Goal: Information Seeking & Learning: Learn about a topic

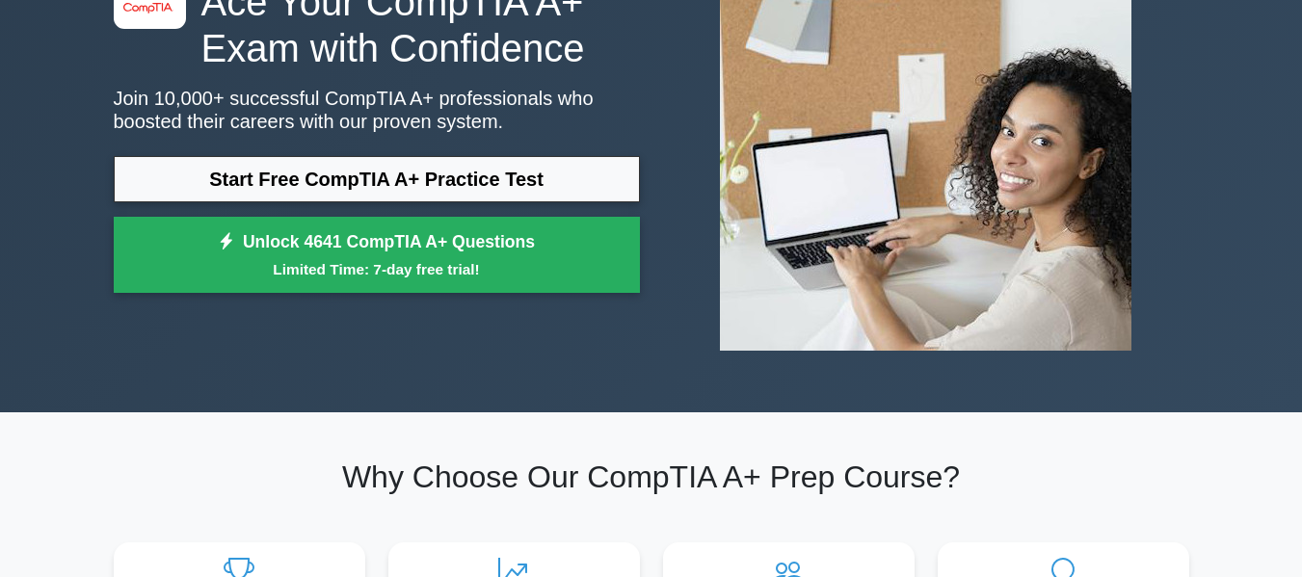
scroll to position [172, 0]
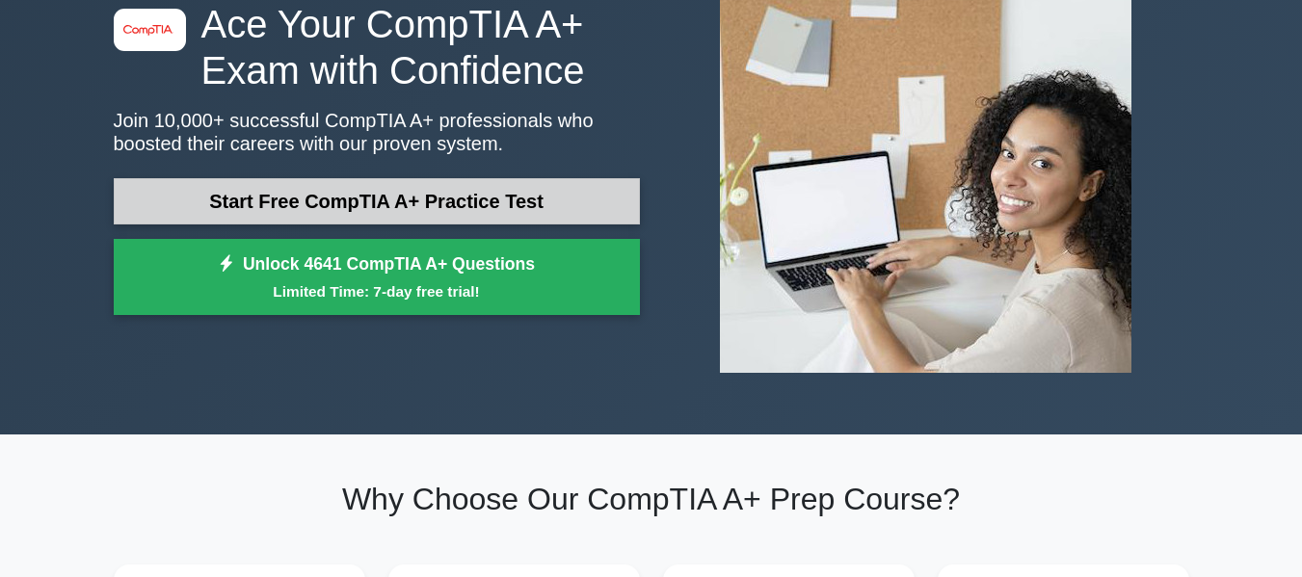
click at [481, 190] on link "Start Free CompTIA A+ Practice Test" at bounding box center [377, 201] width 526 height 46
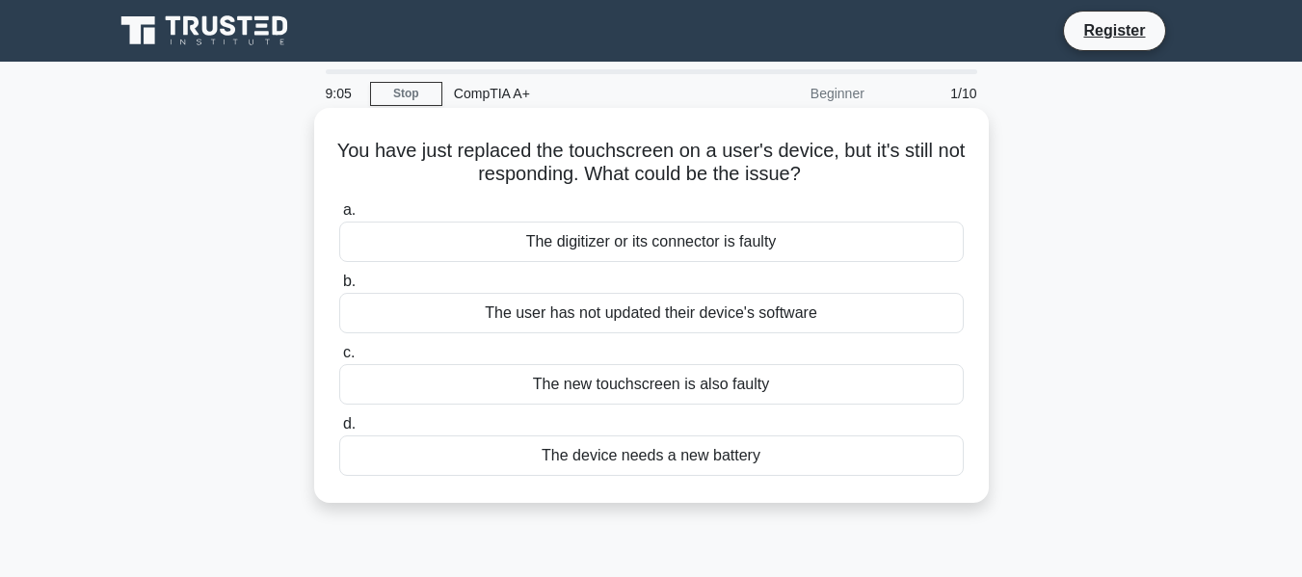
click at [597, 249] on div "The digitizer or its connector is faulty" at bounding box center [651, 242] width 625 height 40
click at [339, 217] on input "a. The digitizer or its connector is faulty" at bounding box center [339, 210] width 0 height 13
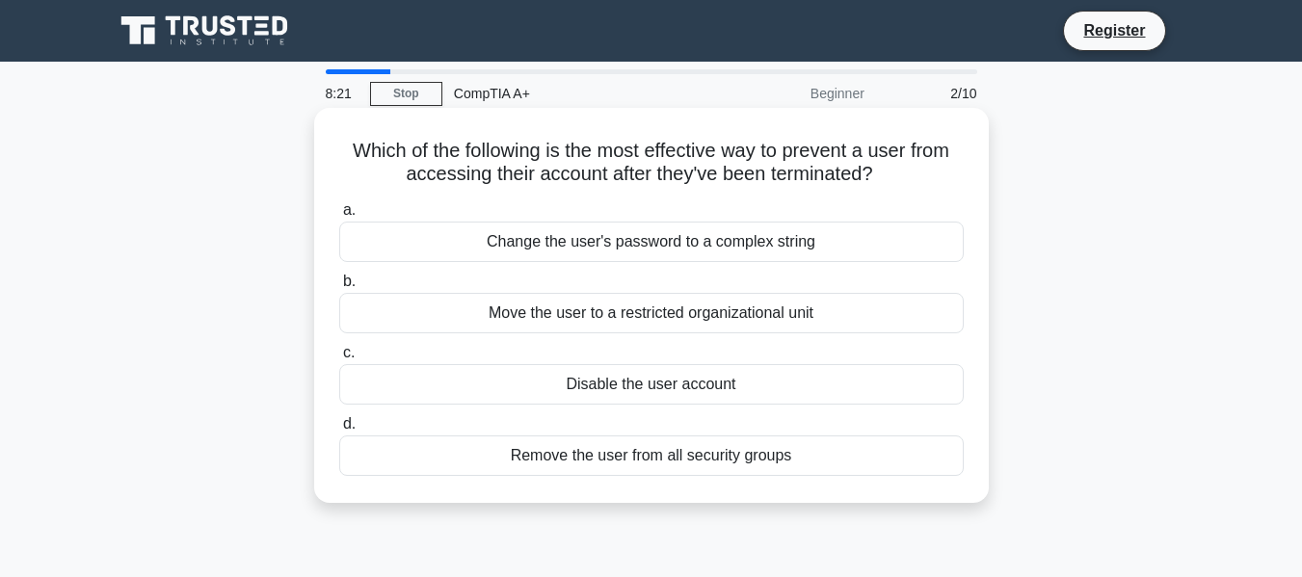
click at [662, 453] on div "Remove the user from all security groups" at bounding box center [651, 456] width 625 height 40
click at [339, 431] on input "d. Remove the user from all security groups" at bounding box center [339, 424] width 0 height 13
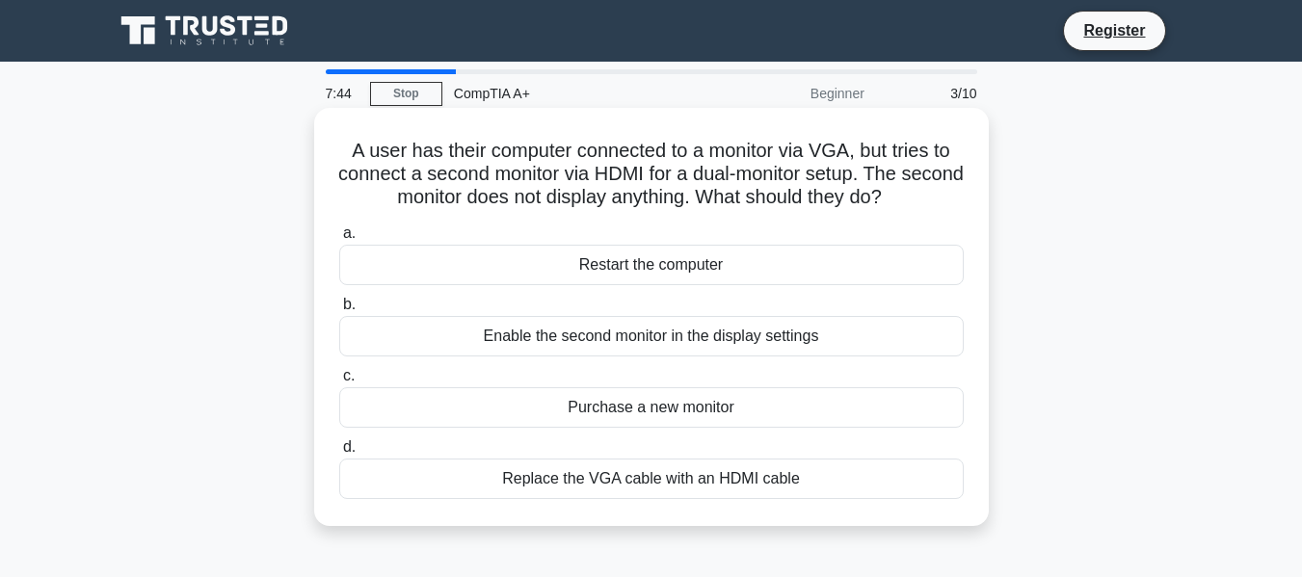
click at [641, 340] on div "Enable the second monitor in the display settings" at bounding box center [651, 336] width 625 height 40
click at [339, 311] on input "b. Enable the second monitor in the display settings" at bounding box center [339, 305] width 0 height 13
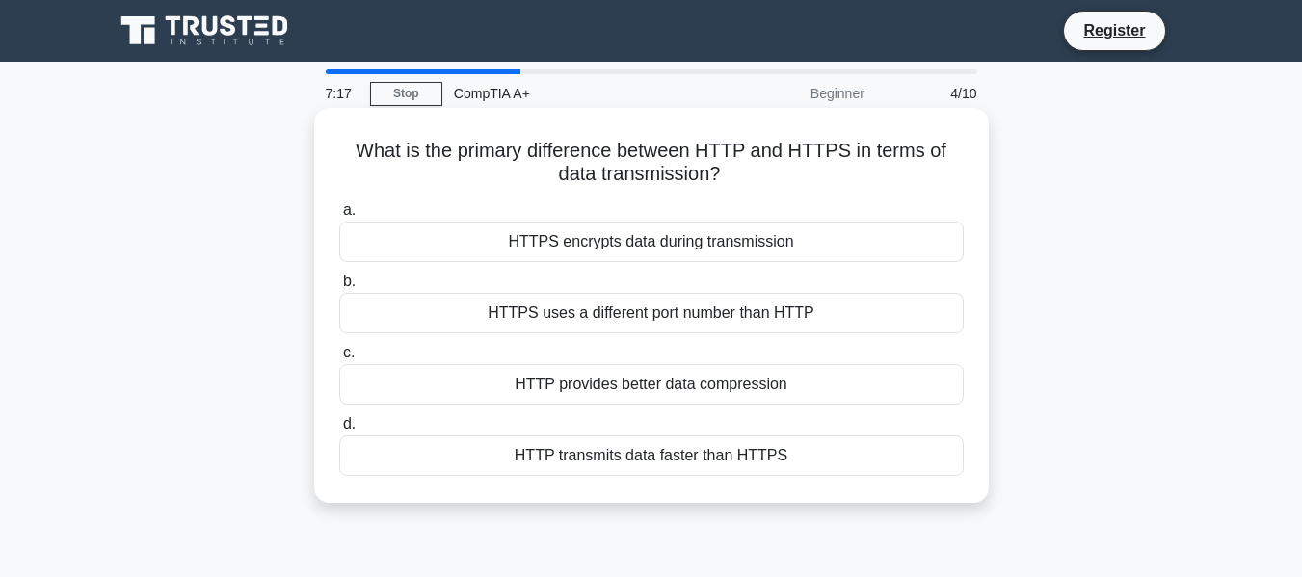
click at [672, 241] on div "HTTPS encrypts data during transmission" at bounding box center [651, 242] width 625 height 40
click at [339, 217] on input "a. HTTPS encrypts data during transmission" at bounding box center [339, 210] width 0 height 13
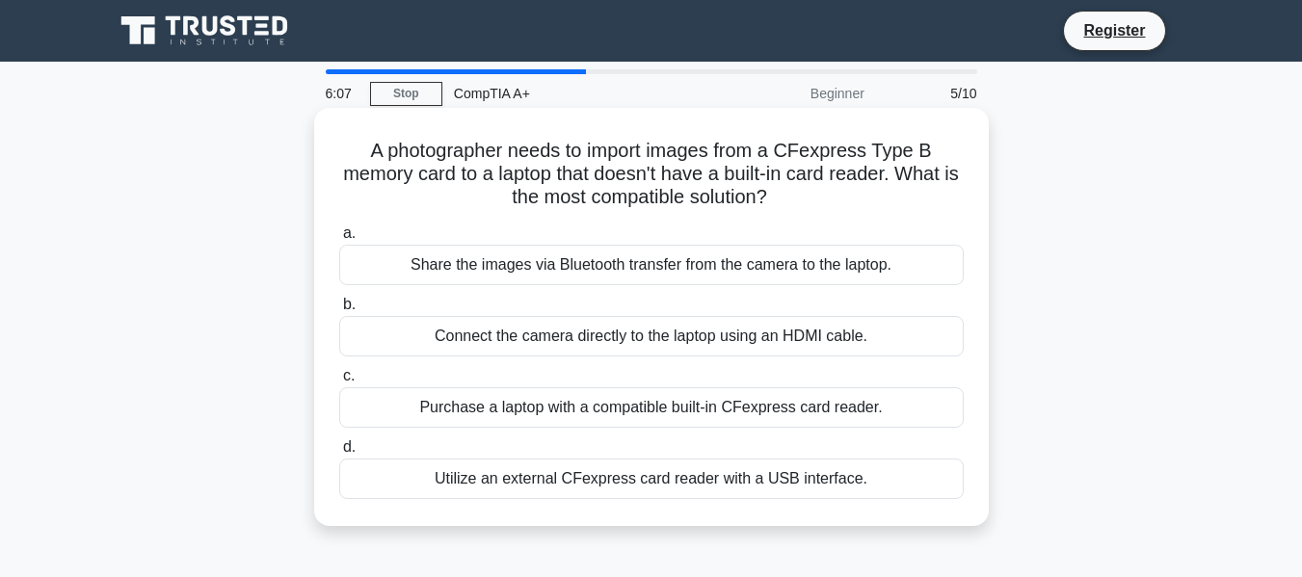
click at [656, 337] on div "Connect the camera directly to the laptop using an HDMI cable." at bounding box center [651, 336] width 625 height 40
click at [339, 311] on input "b. Connect the camera directly to the laptop using an HDMI cable." at bounding box center [339, 305] width 0 height 13
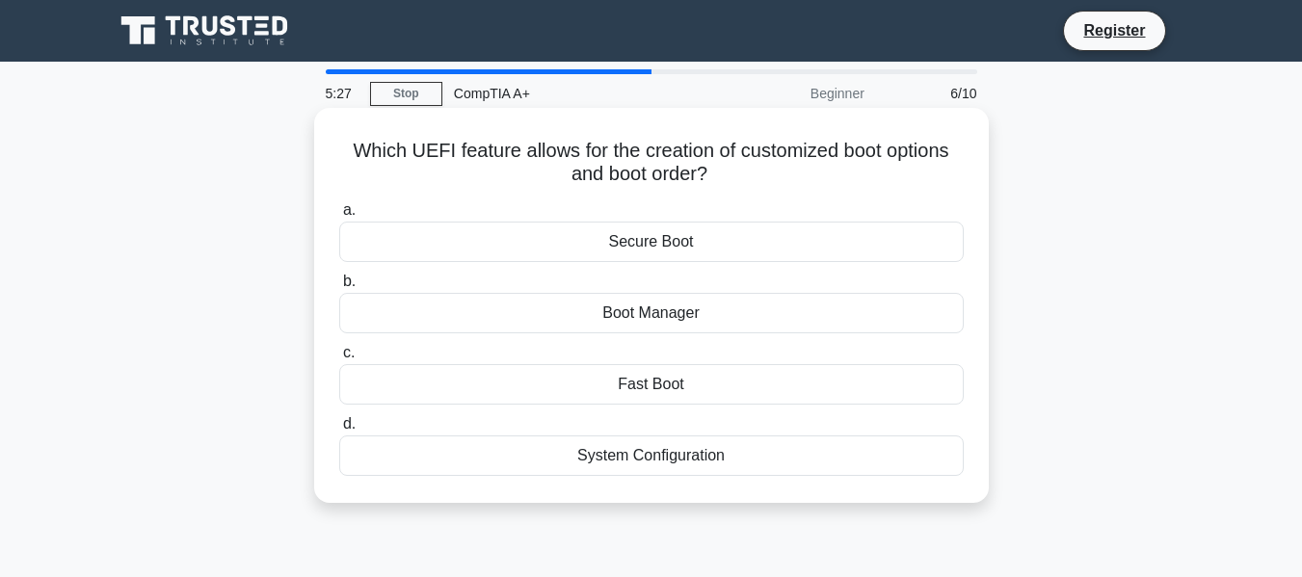
click at [660, 319] on div "Boot Manager" at bounding box center [651, 313] width 625 height 40
click at [339, 288] on input "b. Boot Manager" at bounding box center [339, 282] width 0 height 13
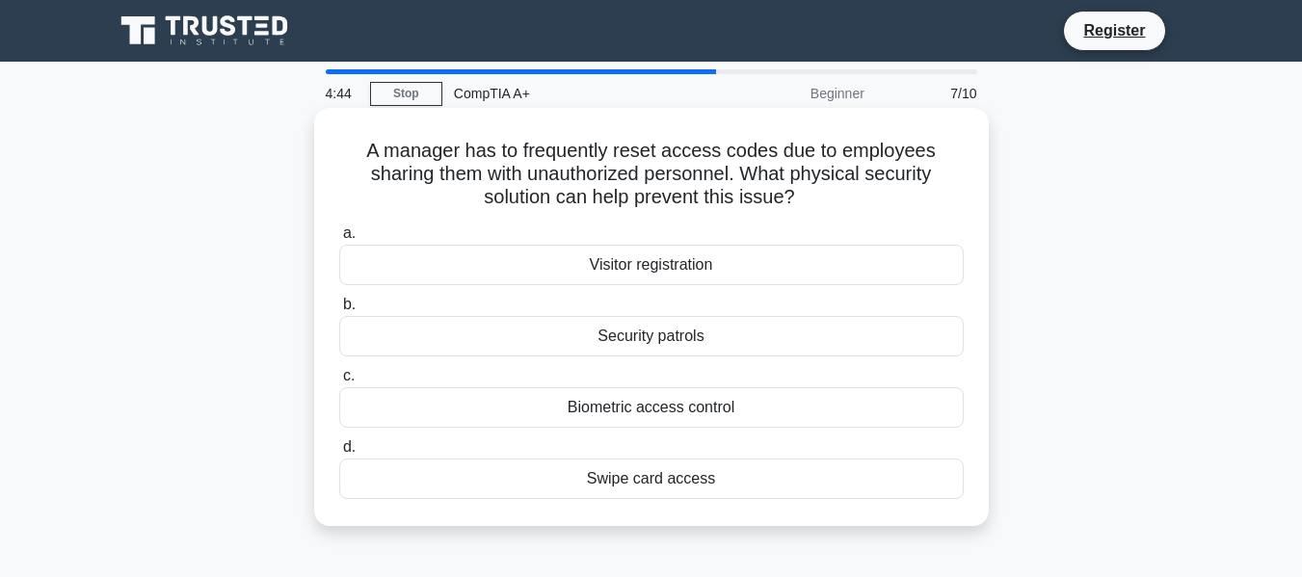
click at [635, 413] on div "Biometric access control" at bounding box center [651, 407] width 625 height 40
click at [339, 383] on input "c. Biometric access control" at bounding box center [339, 376] width 0 height 13
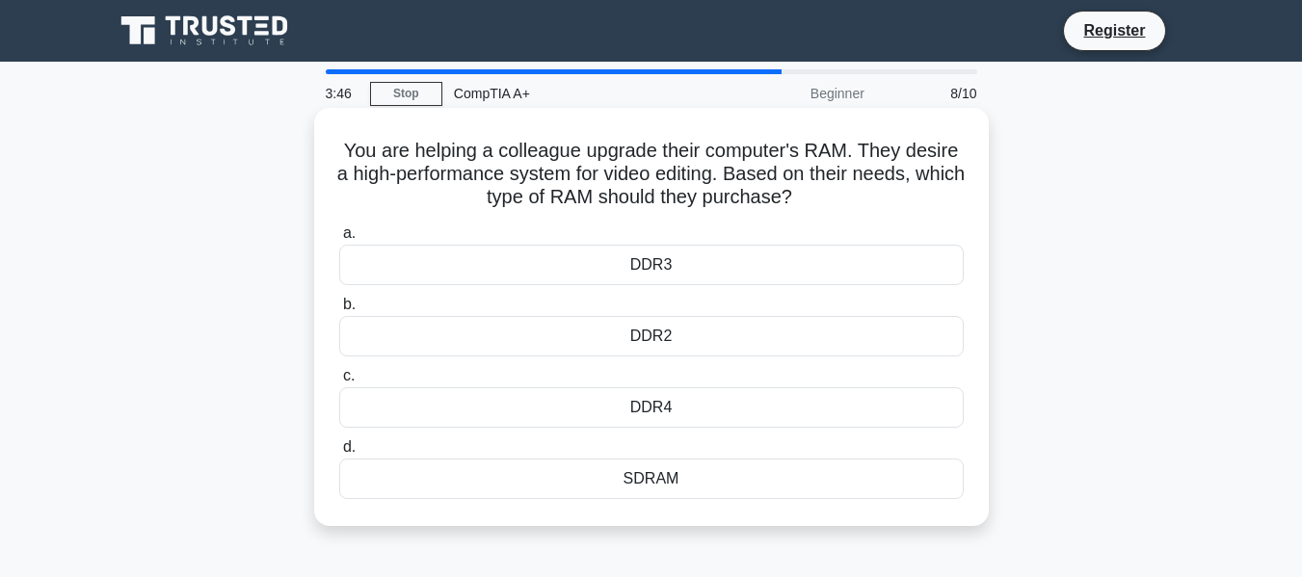
click at [657, 481] on div "SDRAM" at bounding box center [651, 479] width 625 height 40
click at [339, 454] on input "d. SDRAM" at bounding box center [339, 447] width 0 height 13
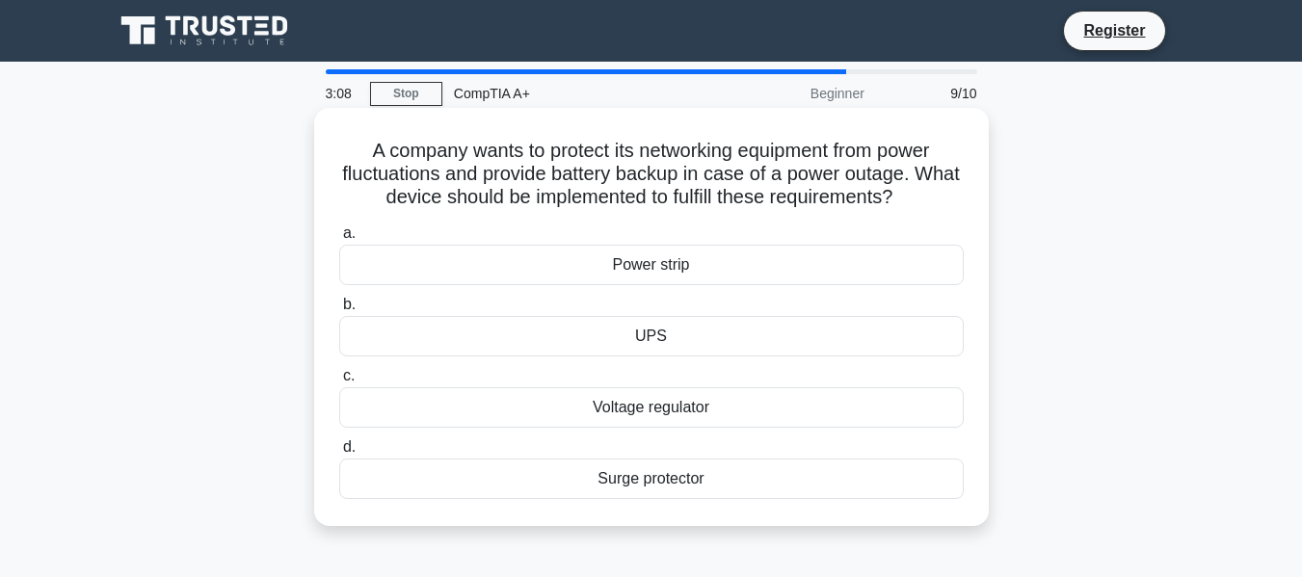
click at [642, 341] on div "UPS" at bounding box center [651, 336] width 625 height 40
click at [339, 311] on input "b. UPS" at bounding box center [339, 305] width 0 height 13
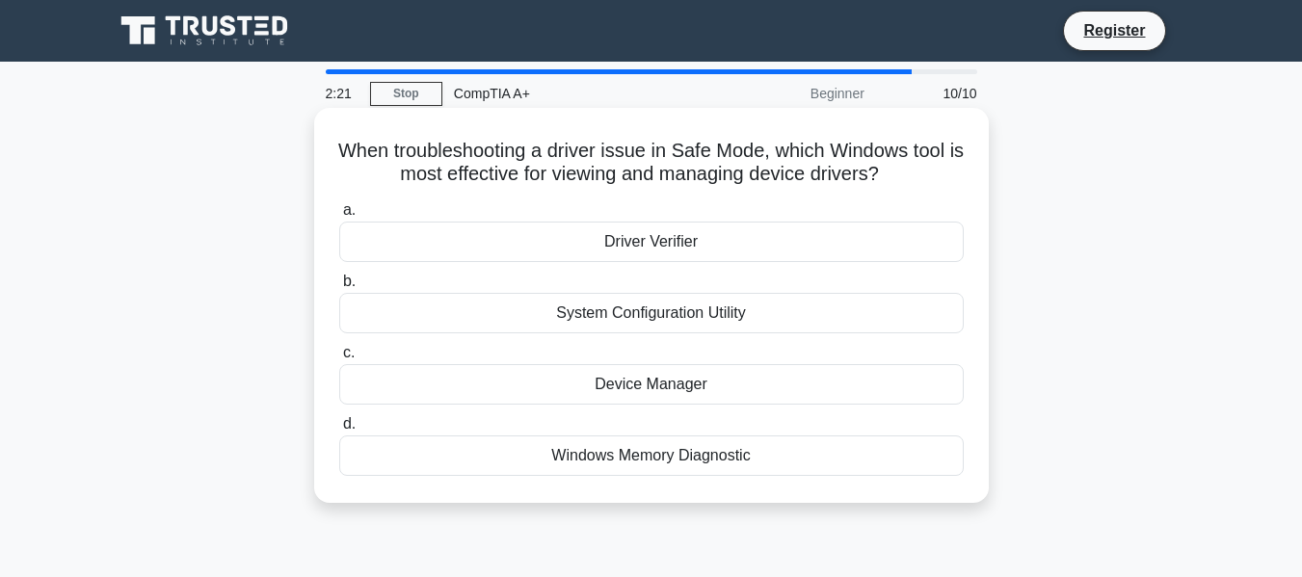
click at [666, 382] on div "Device Manager" at bounding box center [651, 384] width 625 height 40
click at [339, 360] on input "c. Device Manager" at bounding box center [339, 353] width 0 height 13
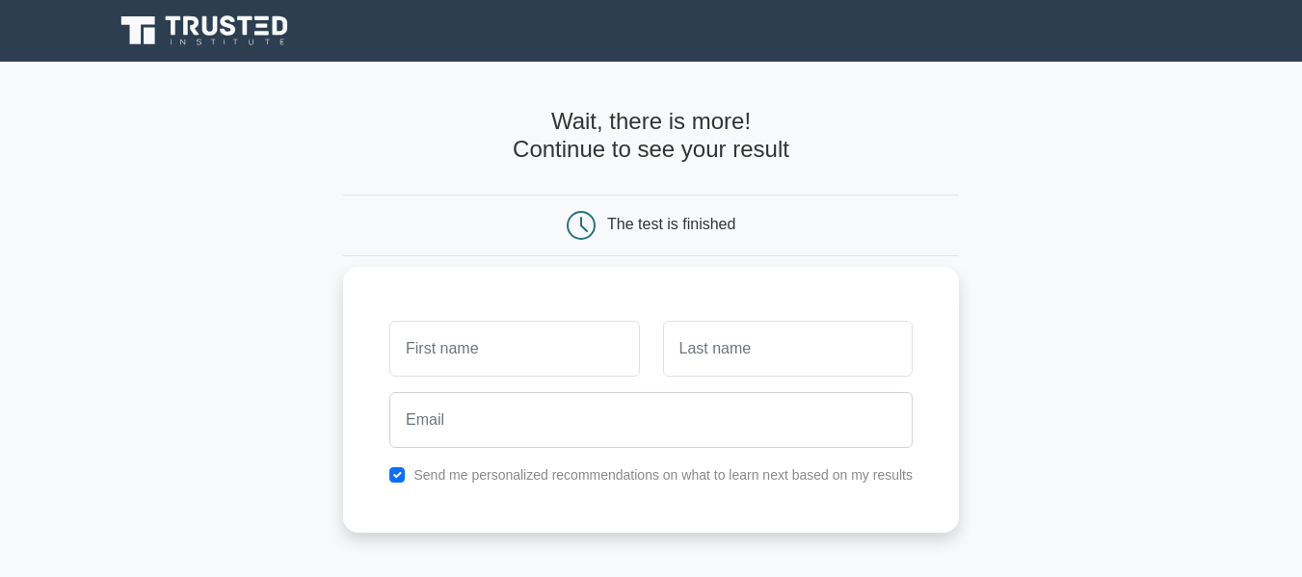
click at [483, 348] on input "text" at bounding box center [514, 349] width 250 height 56
type input "T"
type input "[PERSON_NAME]"
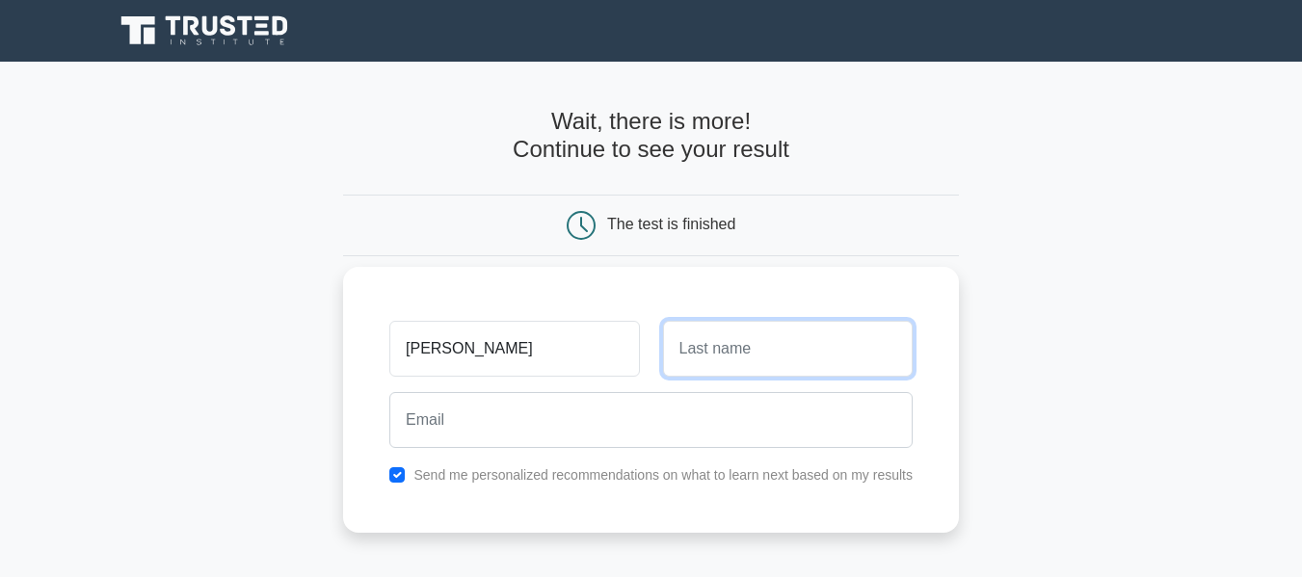
click at [724, 339] on input "text" at bounding box center [788, 349] width 250 height 56
type input "Amolegbe"
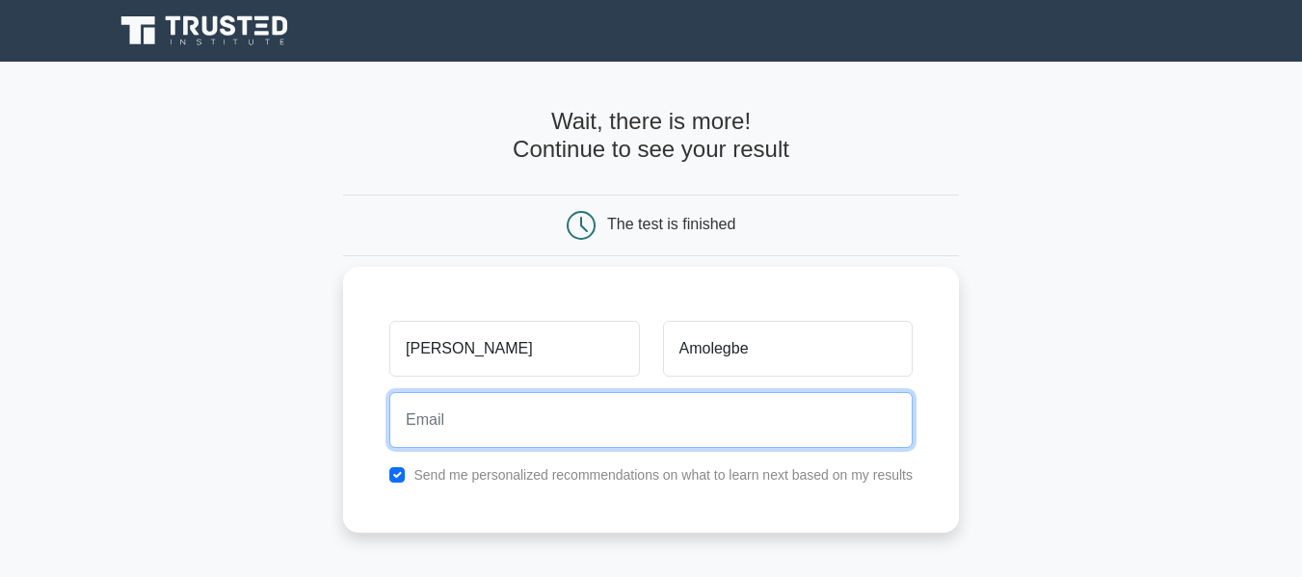
click at [555, 410] on input "email" at bounding box center [650, 420] width 523 height 56
type input "deolaamolegbe@hotmail.com"
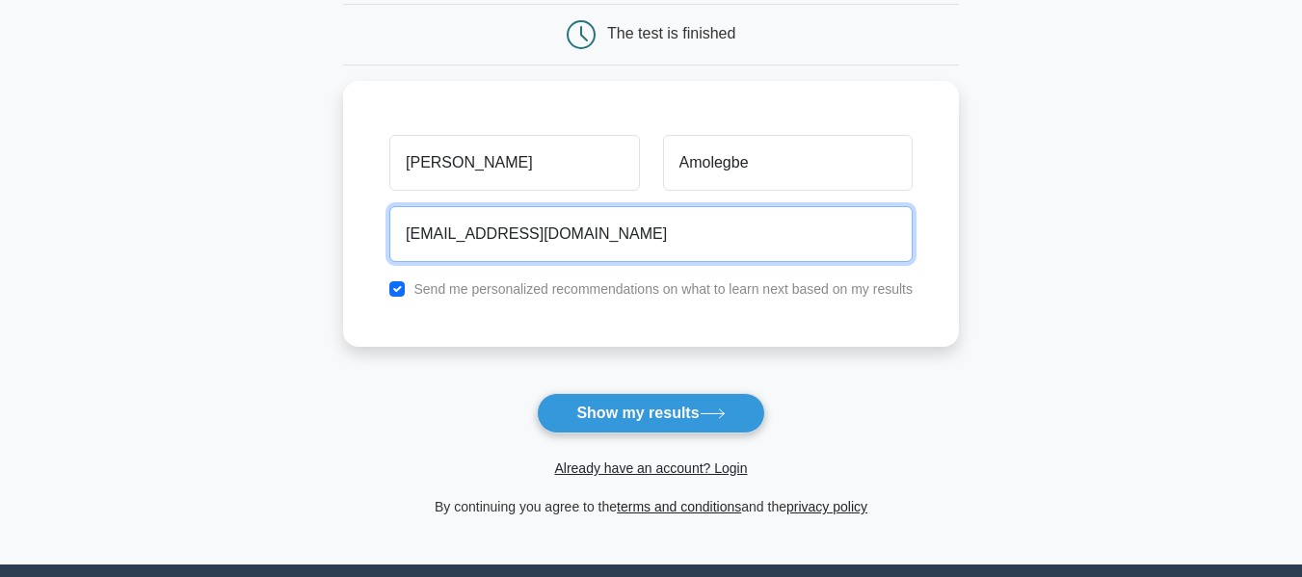
scroll to position [186, 0]
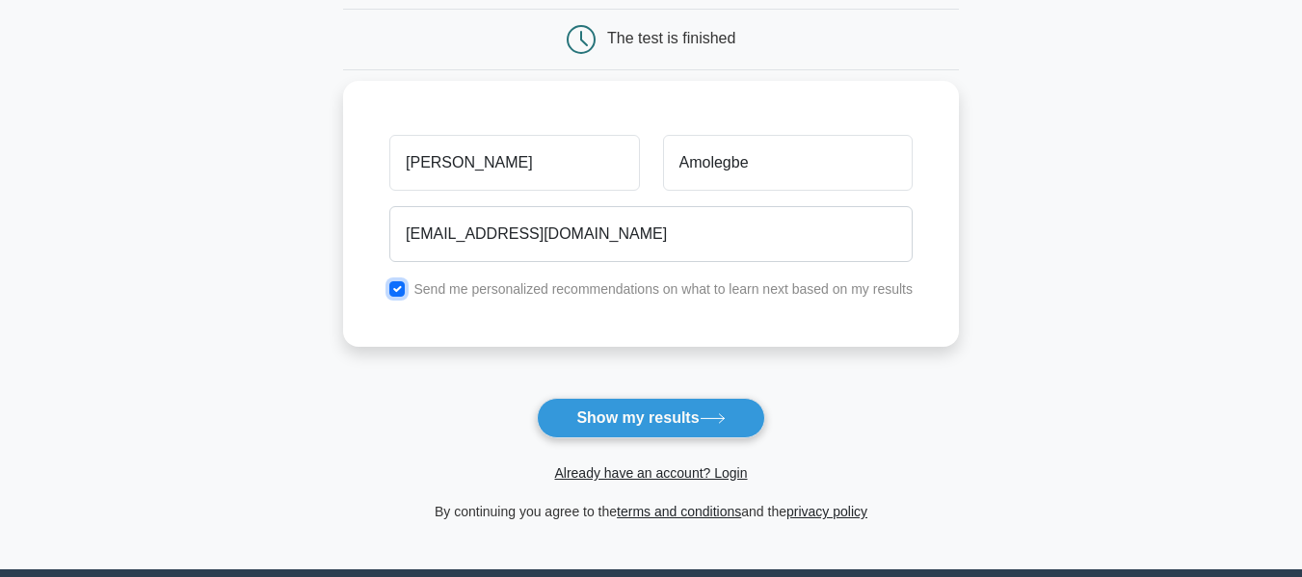
click at [400, 292] on input "checkbox" at bounding box center [396, 288] width 15 height 15
checkbox input "false"
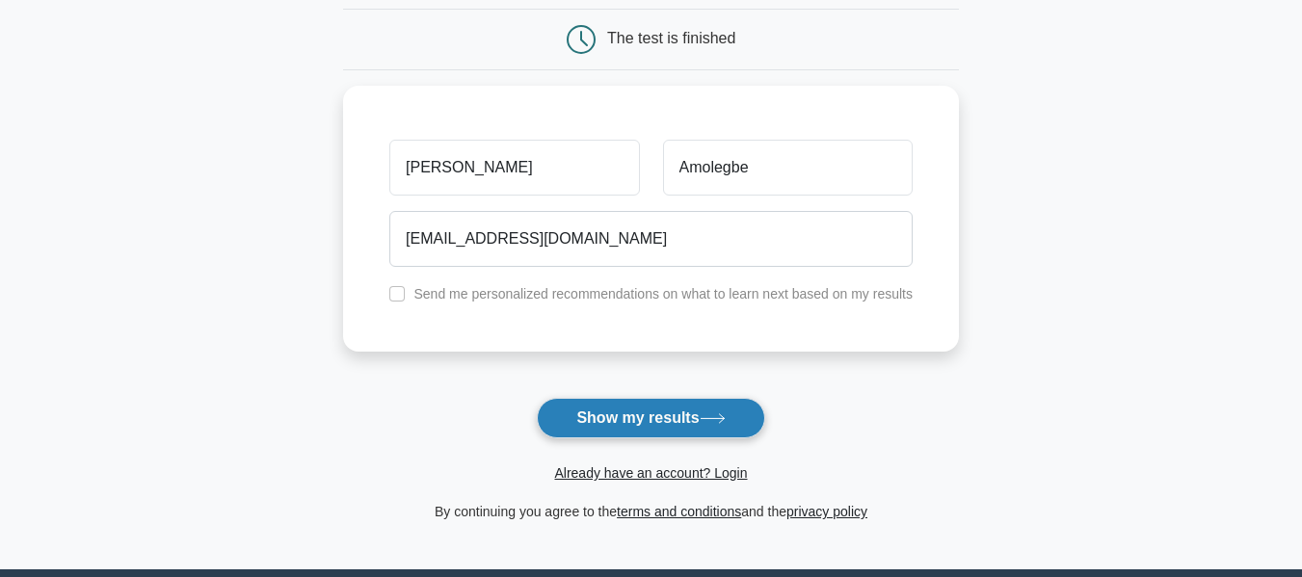
click at [635, 424] on button "Show my results" at bounding box center [650, 418] width 227 height 40
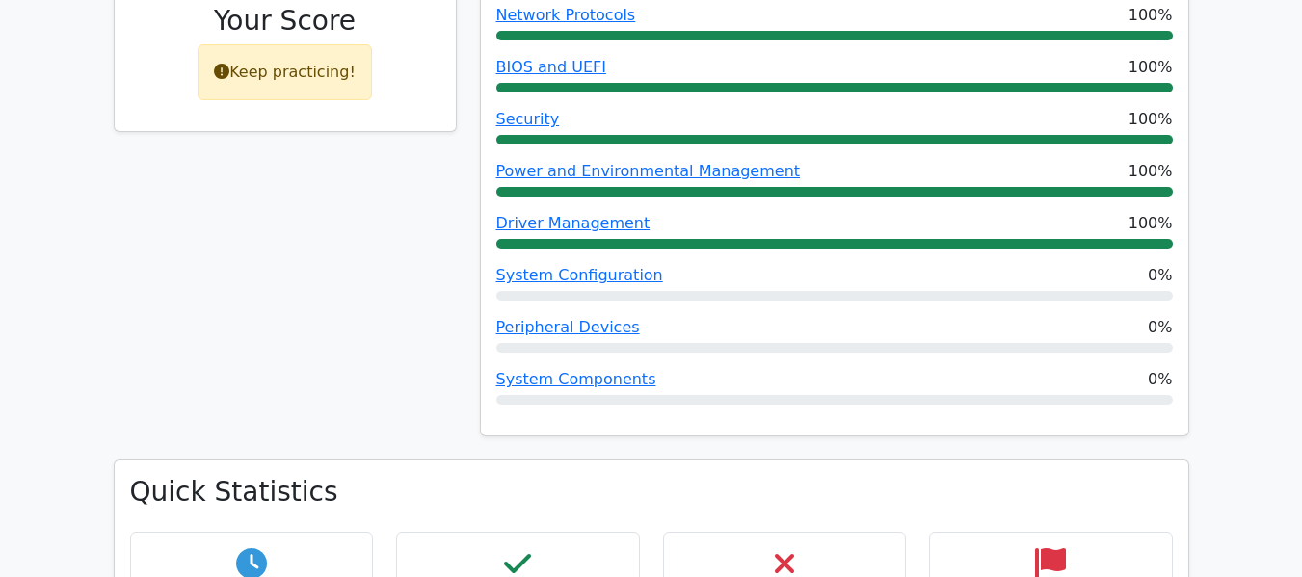
scroll to position [948, 0]
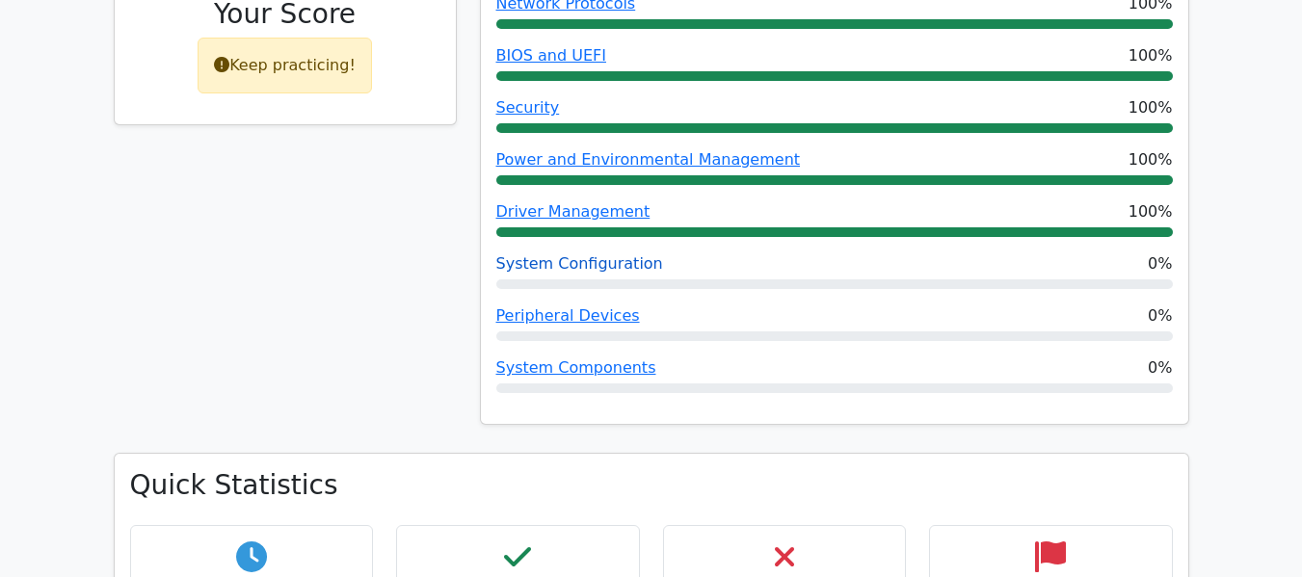
click at [602, 254] on link "System Configuration" at bounding box center [579, 263] width 167 height 18
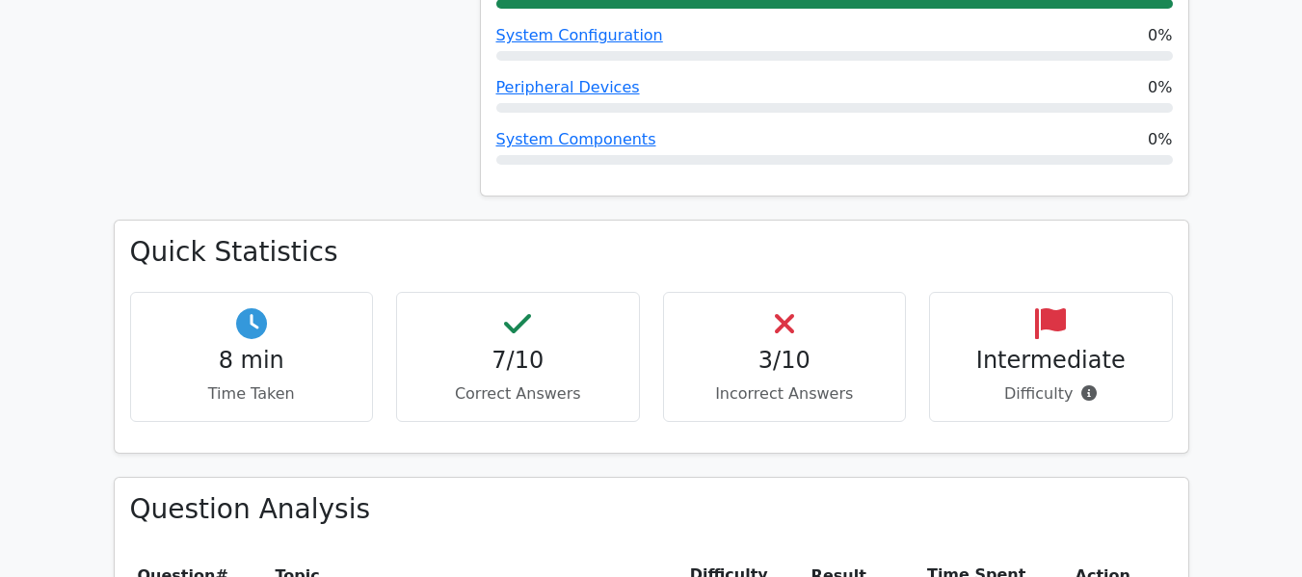
scroll to position [1202, 0]
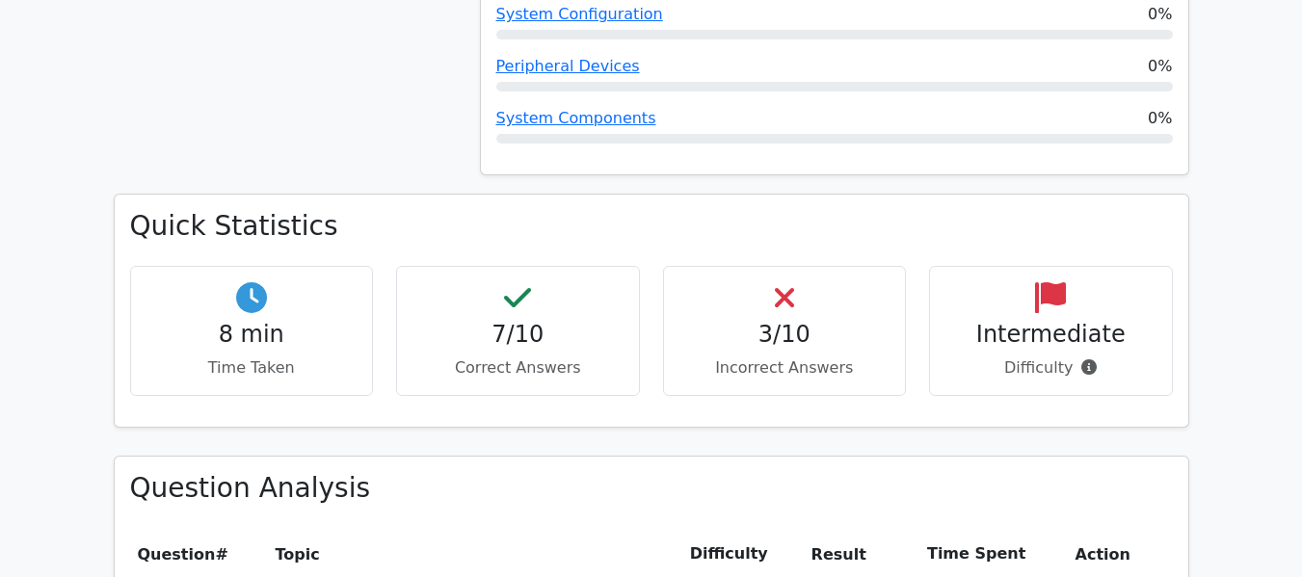
click at [784, 357] on p "Incorrect Answers" at bounding box center [785, 368] width 211 height 23
click at [817, 357] on p "Incorrect Answers" at bounding box center [785, 368] width 211 height 23
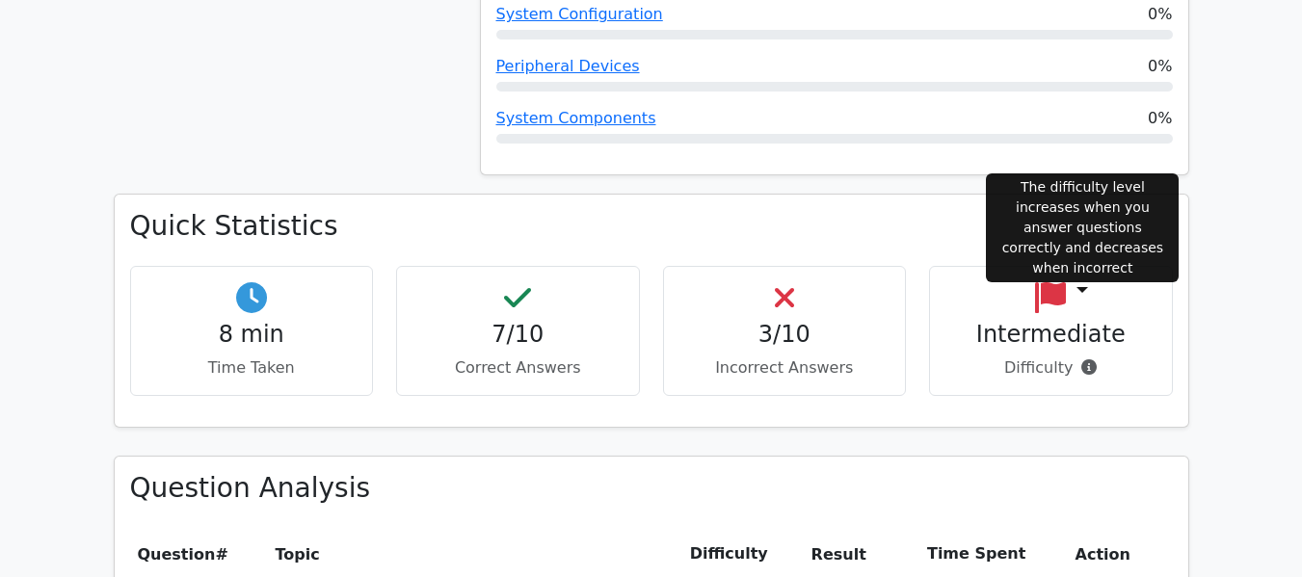
click at [1081, 360] on icon at bounding box center [1088, 367] width 15 height 15
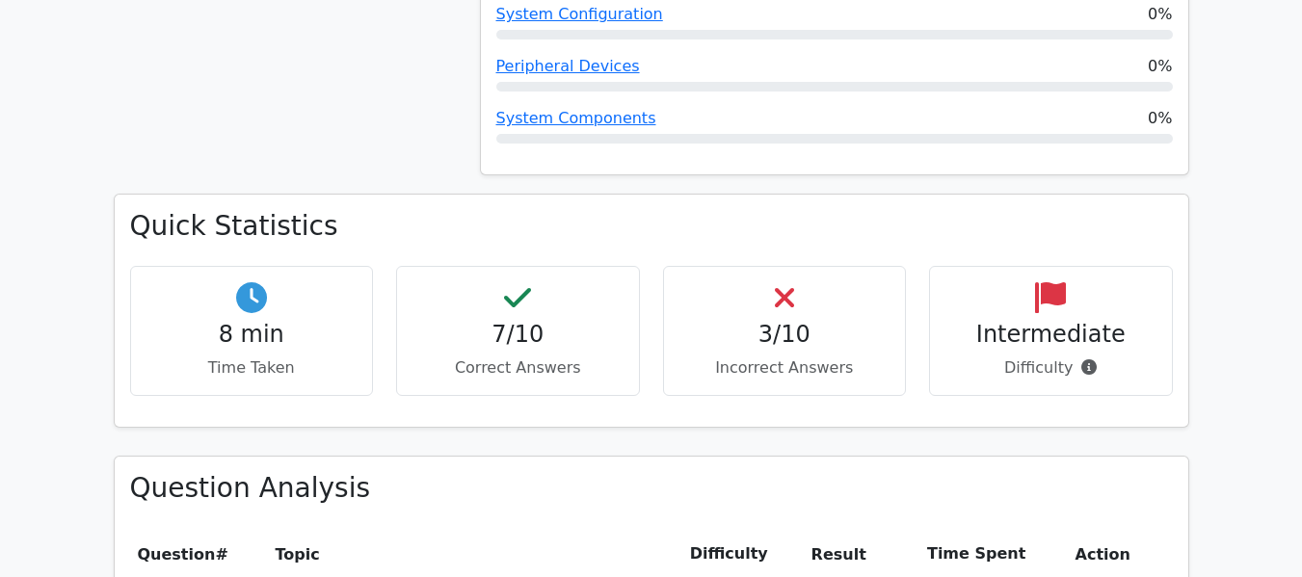
click at [909, 293] on div "3/10 Incorrect Answers" at bounding box center [785, 331] width 267 height 130
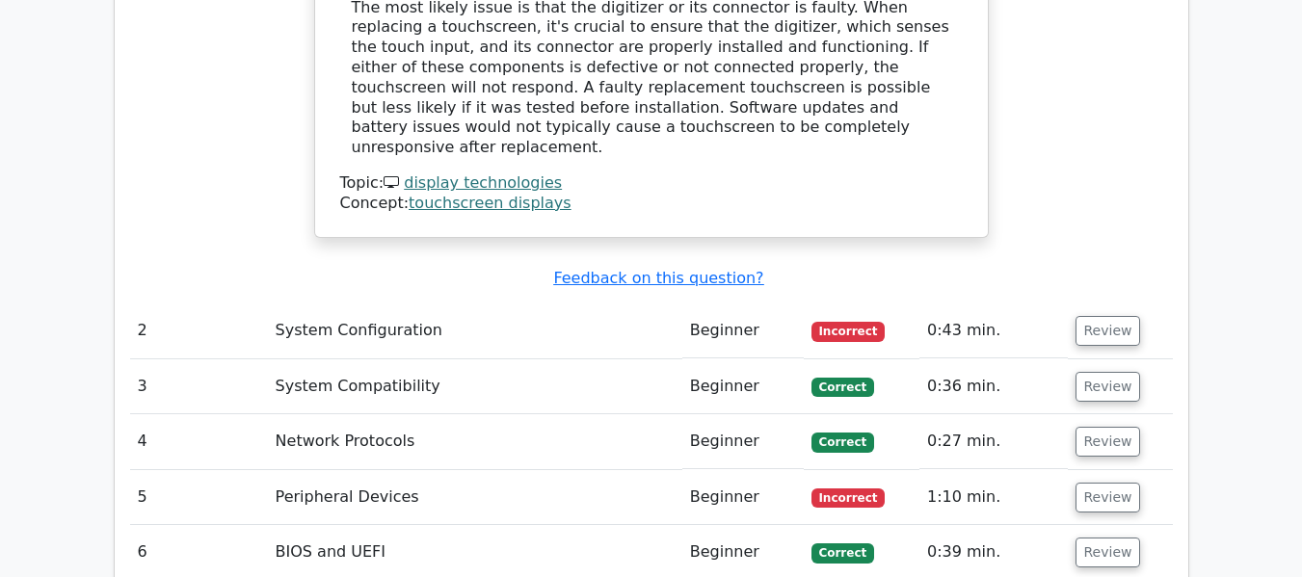
scroll to position [2280, 0]
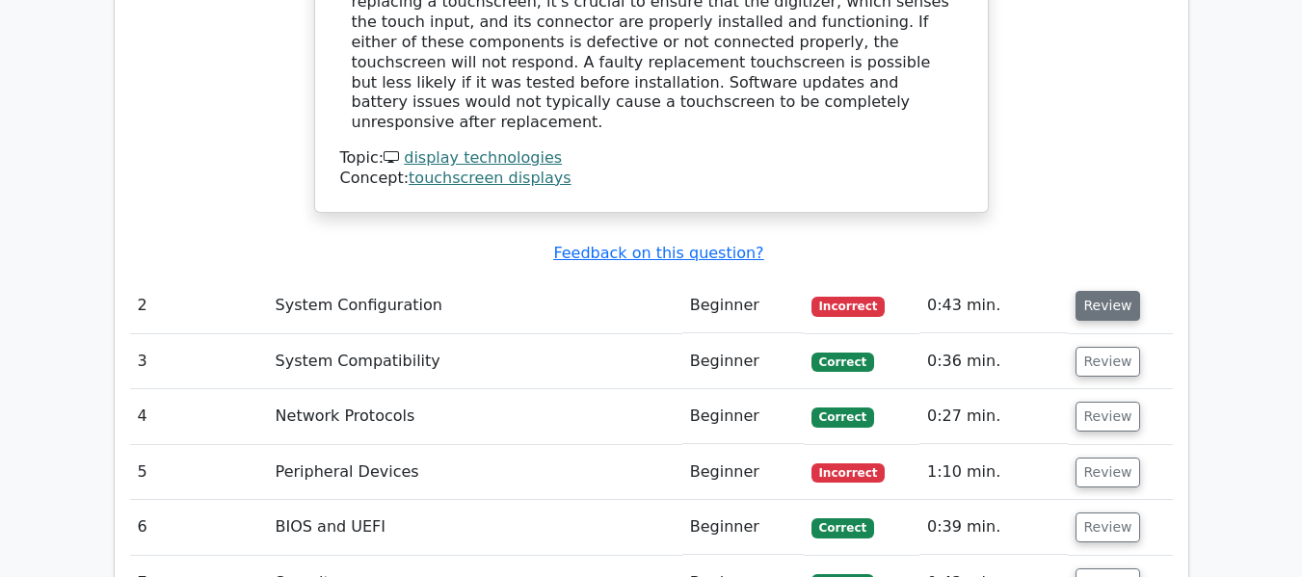
click at [1108, 291] on button "Review" at bounding box center [1109, 306] width 66 height 30
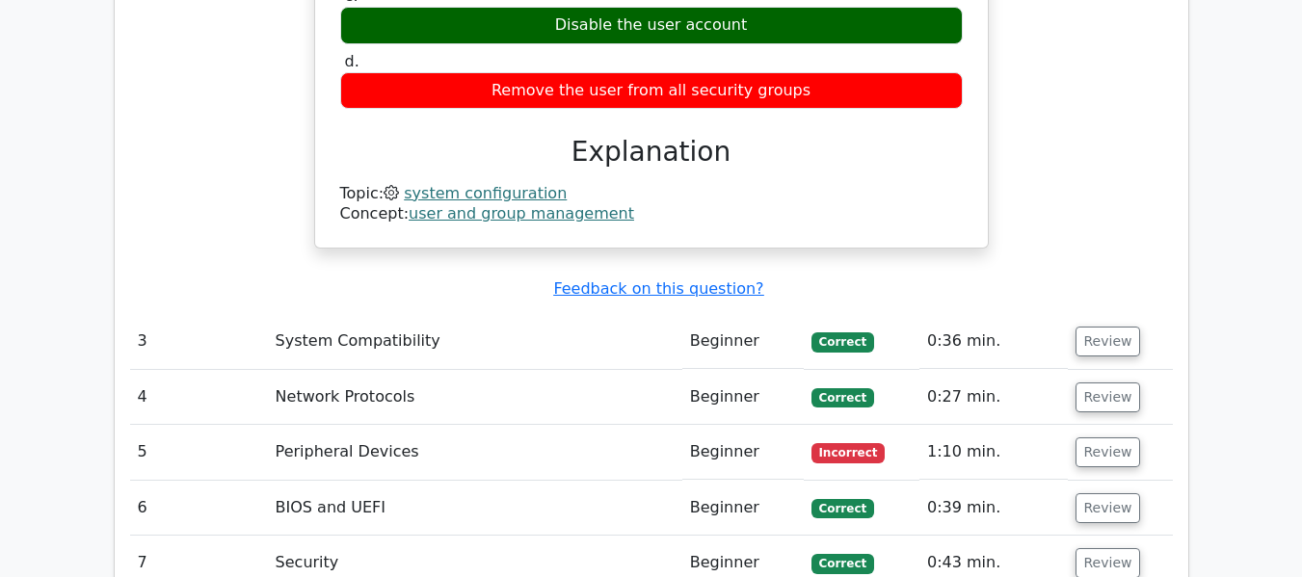
scroll to position [2892, 0]
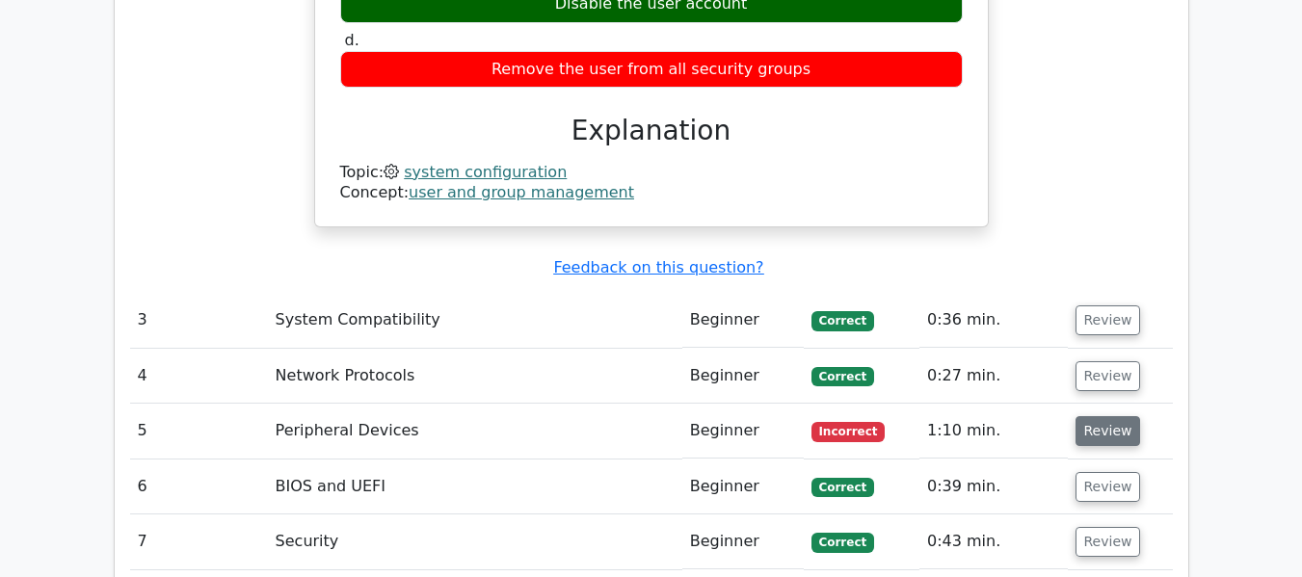
click at [1099, 416] on button "Review" at bounding box center [1109, 431] width 66 height 30
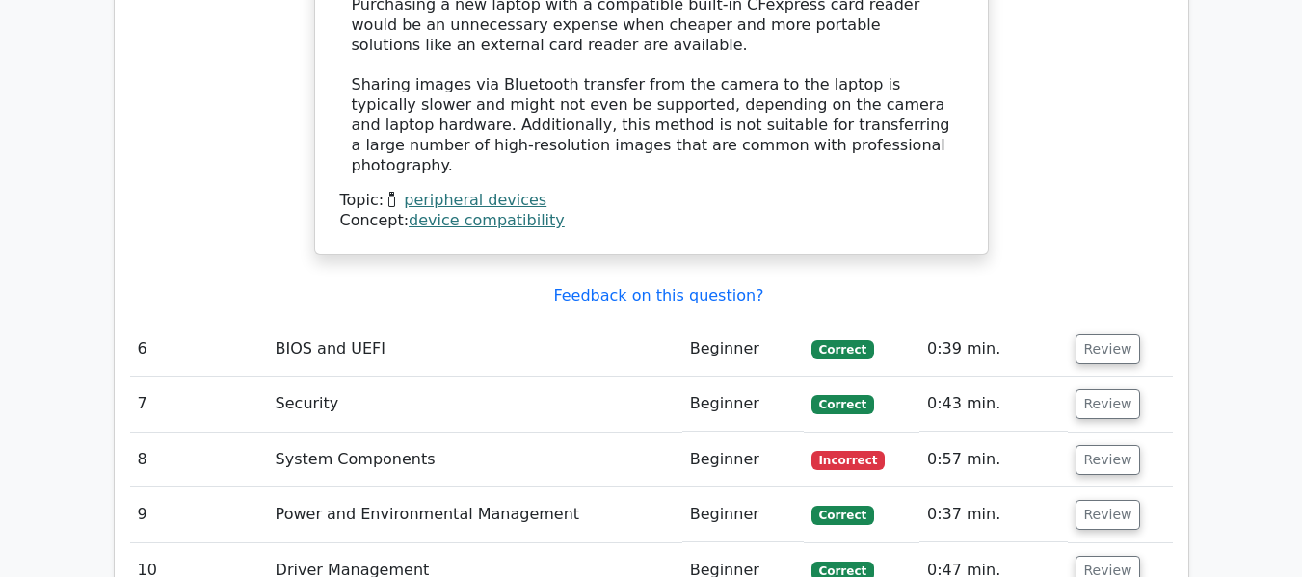
scroll to position [4043, 0]
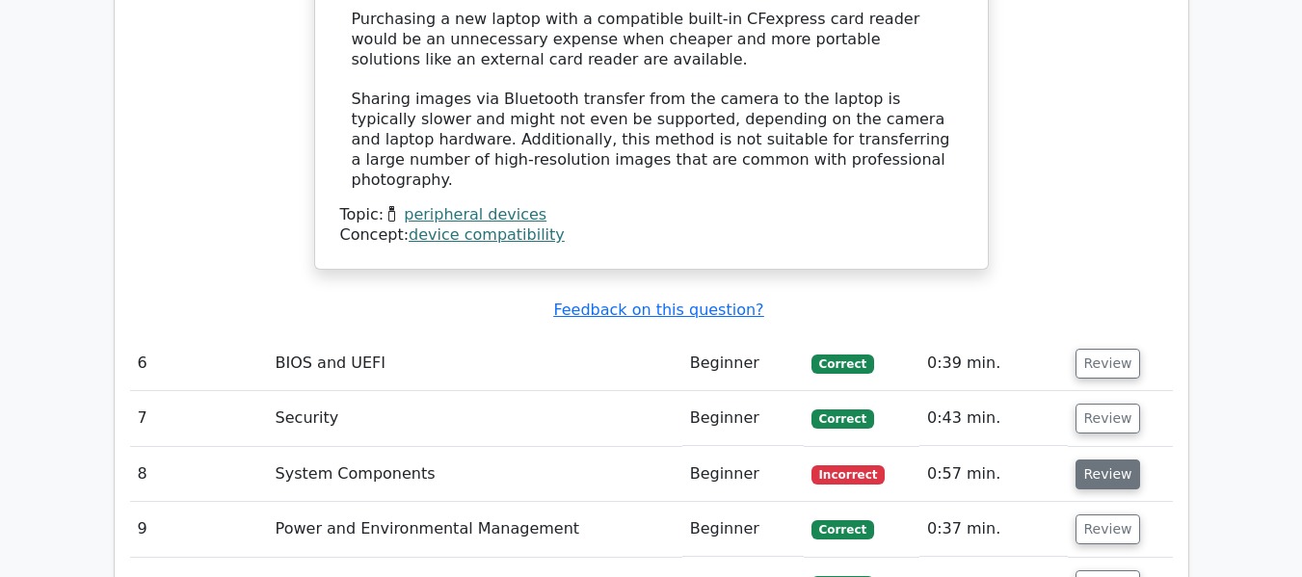
click at [1101, 460] on button "Review" at bounding box center [1109, 475] width 66 height 30
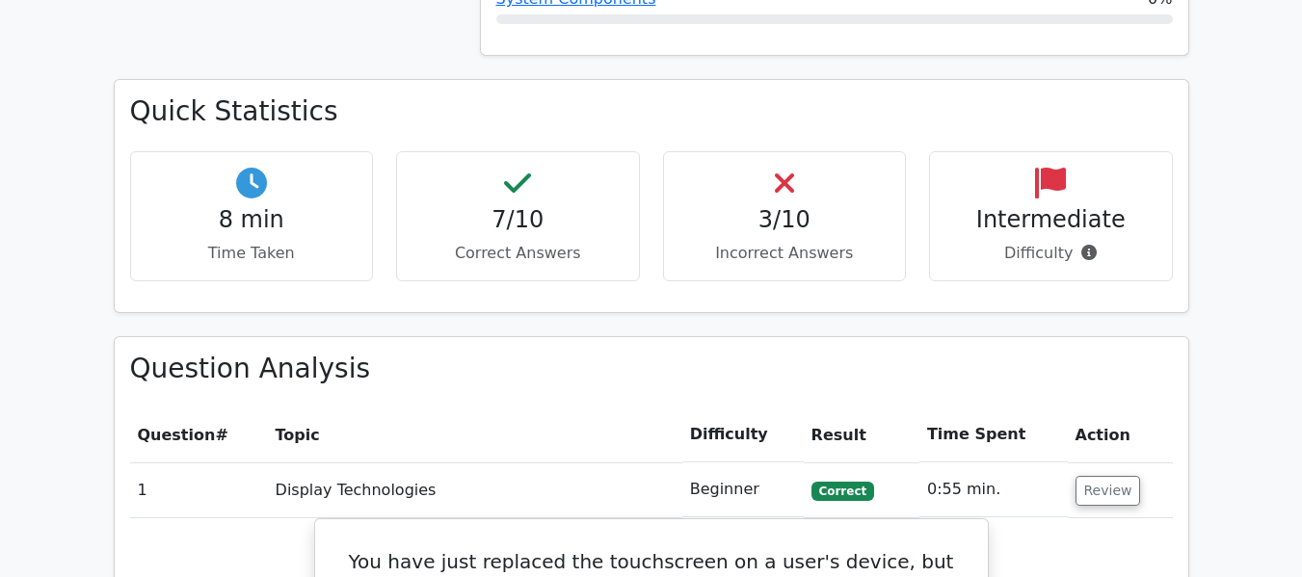
scroll to position [1289, 0]
